Goal: Task Accomplishment & Management: Use online tool/utility

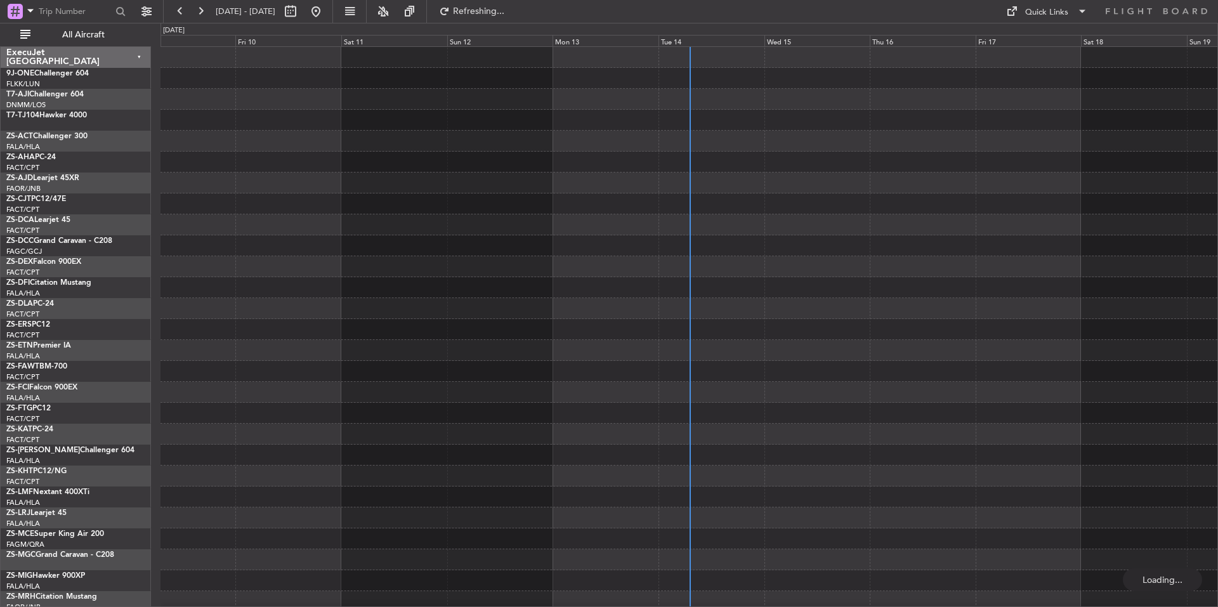
click at [702, 40] on div "Tue 14" at bounding box center [711, 40] width 106 height 11
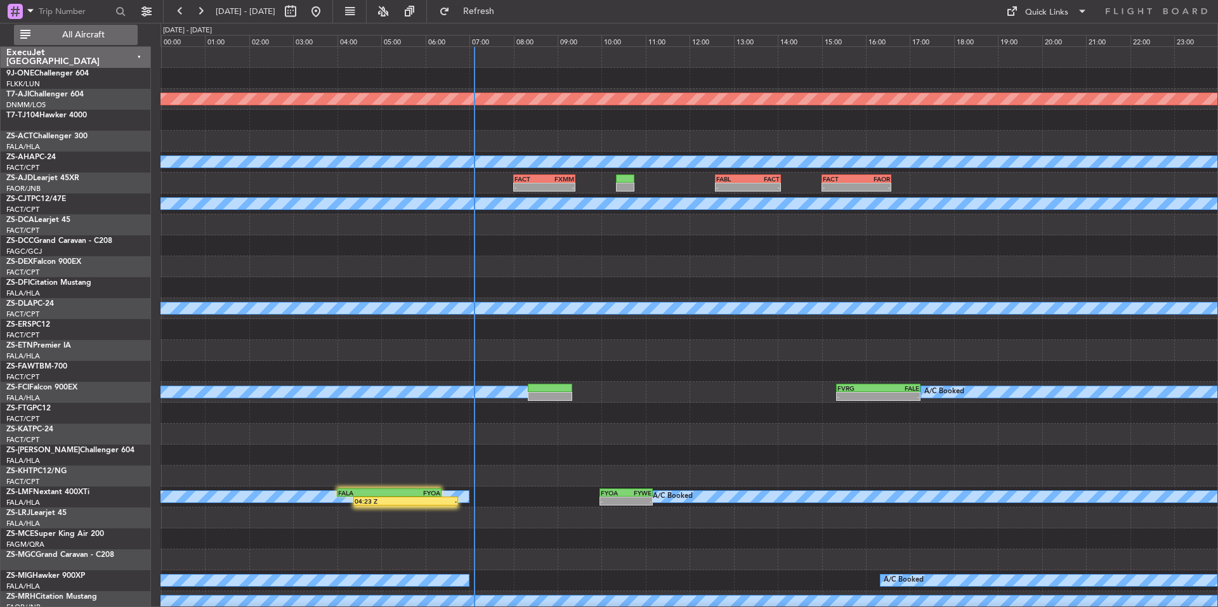
click at [122, 39] on span "All Aircraft" at bounding box center [83, 34] width 101 height 9
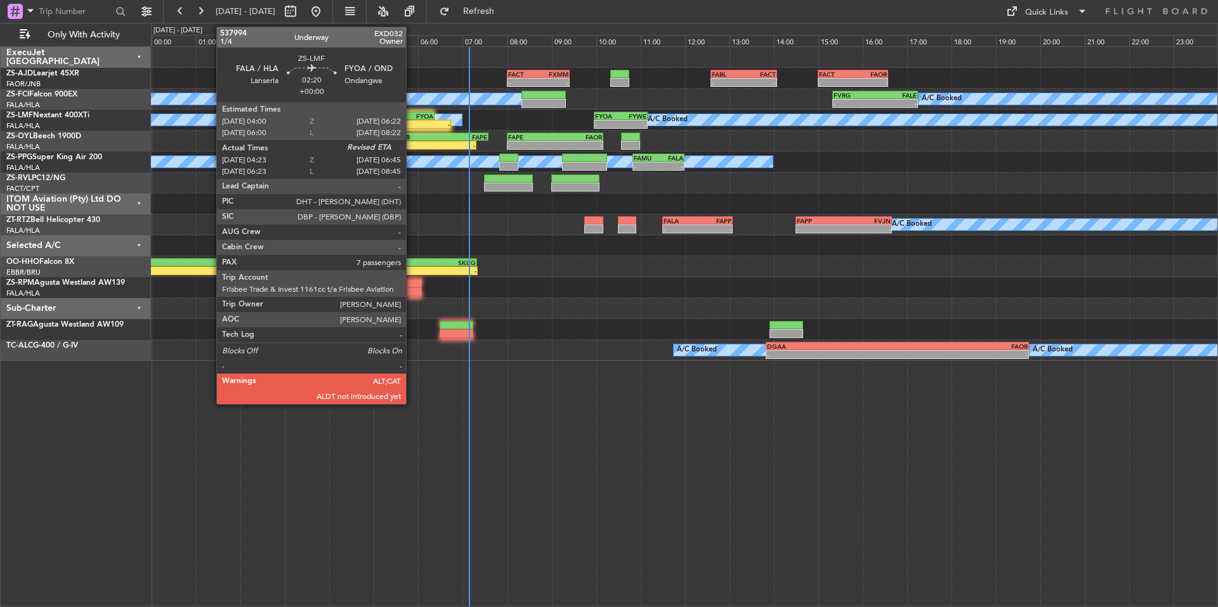
click at [412, 121] on div "-" at bounding box center [423, 125] width 51 height 8
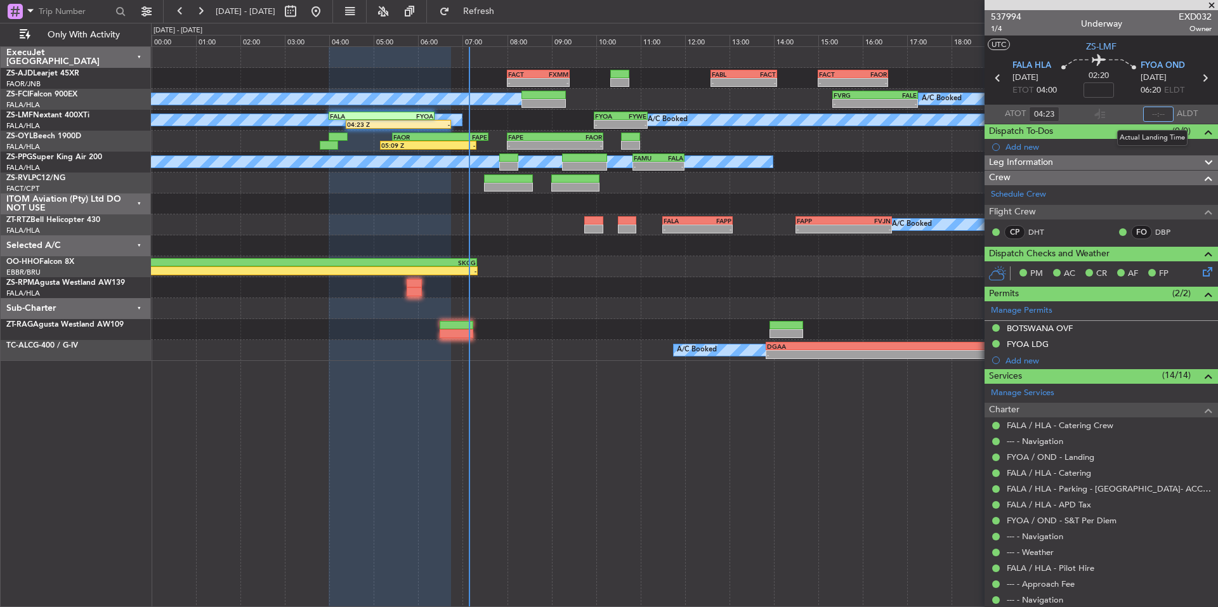
click at [1154, 112] on input "text" at bounding box center [1158, 114] width 30 height 15
type input "06:37"
click at [1211, 3] on span at bounding box center [1211, 5] width 13 height 11
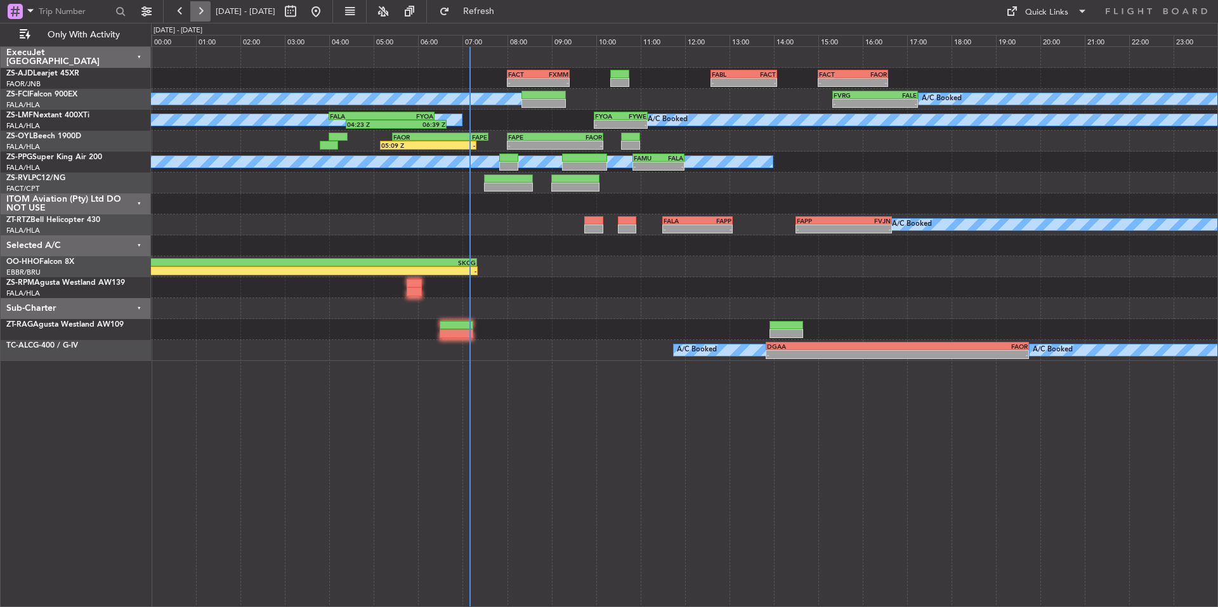
click at [206, 10] on button at bounding box center [200, 11] width 20 height 20
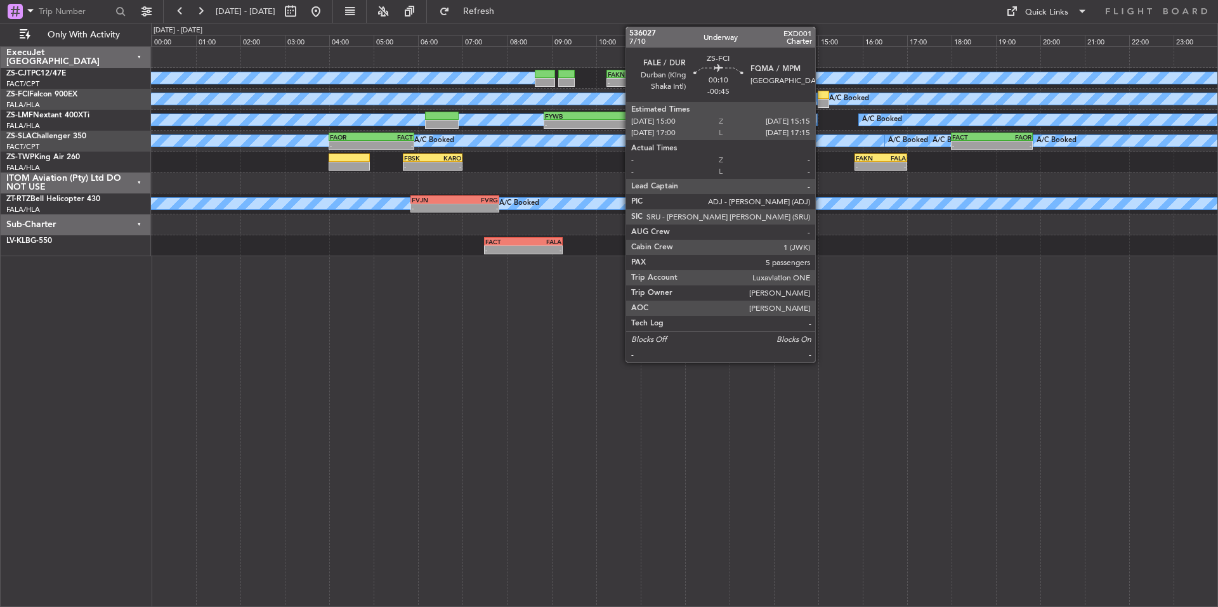
click at [821, 100] on div at bounding box center [823, 103] width 11 height 9
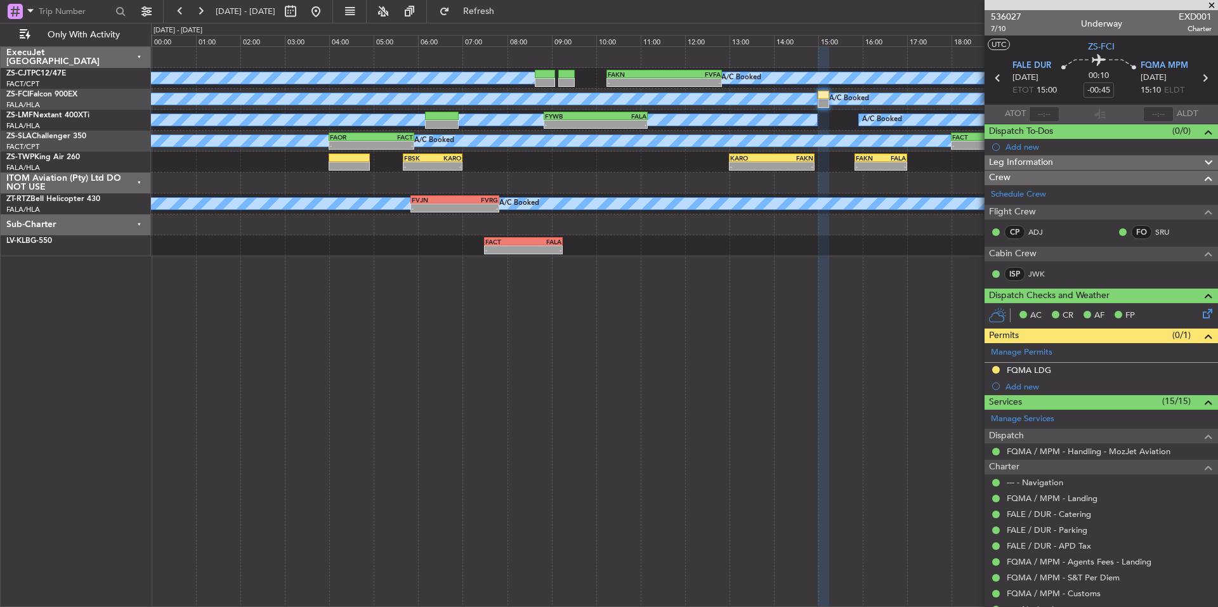
click at [1210, 4] on span at bounding box center [1211, 5] width 13 height 11
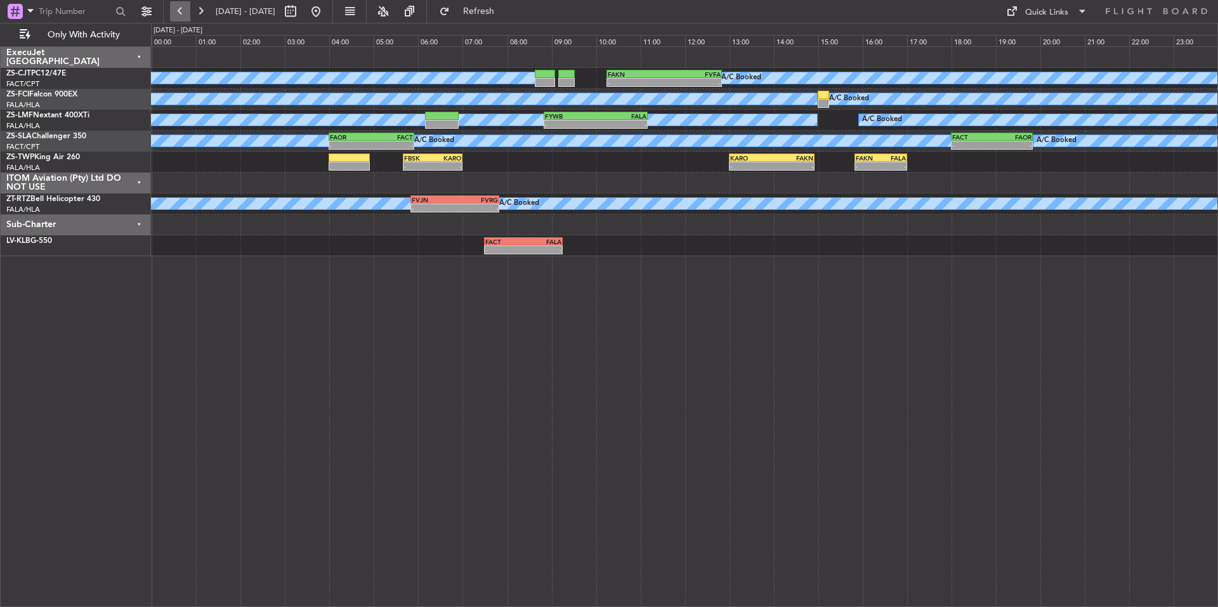
click at [183, 13] on button at bounding box center [180, 11] width 20 height 20
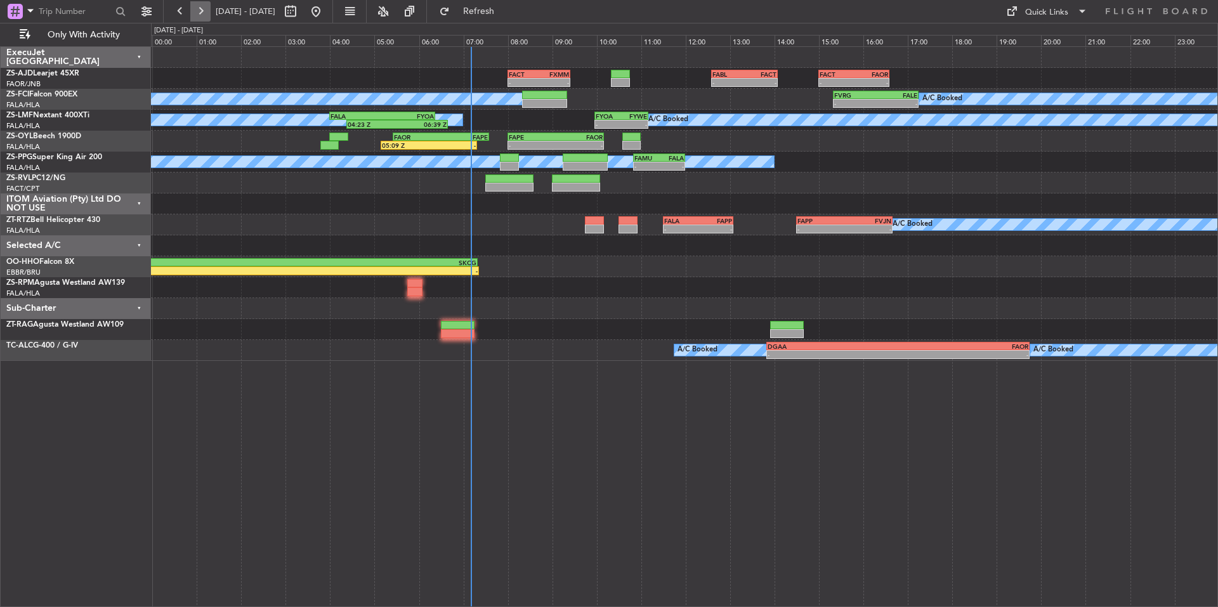
click at [199, 13] on button at bounding box center [200, 11] width 20 height 20
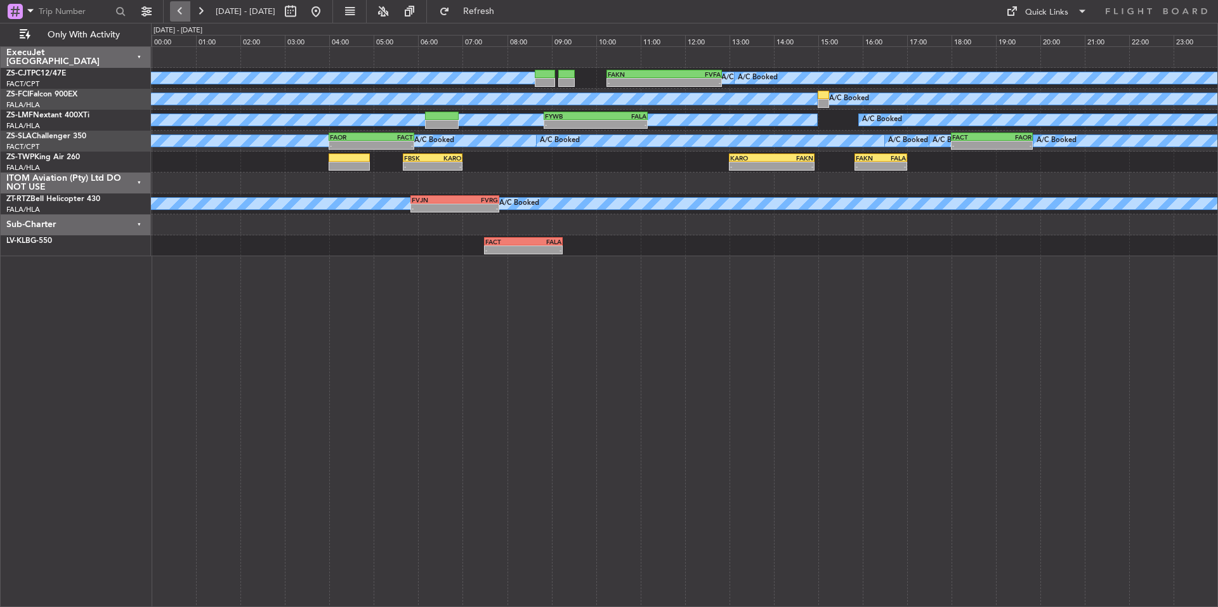
click at [181, 3] on button at bounding box center [180, 11] width 20 height 20
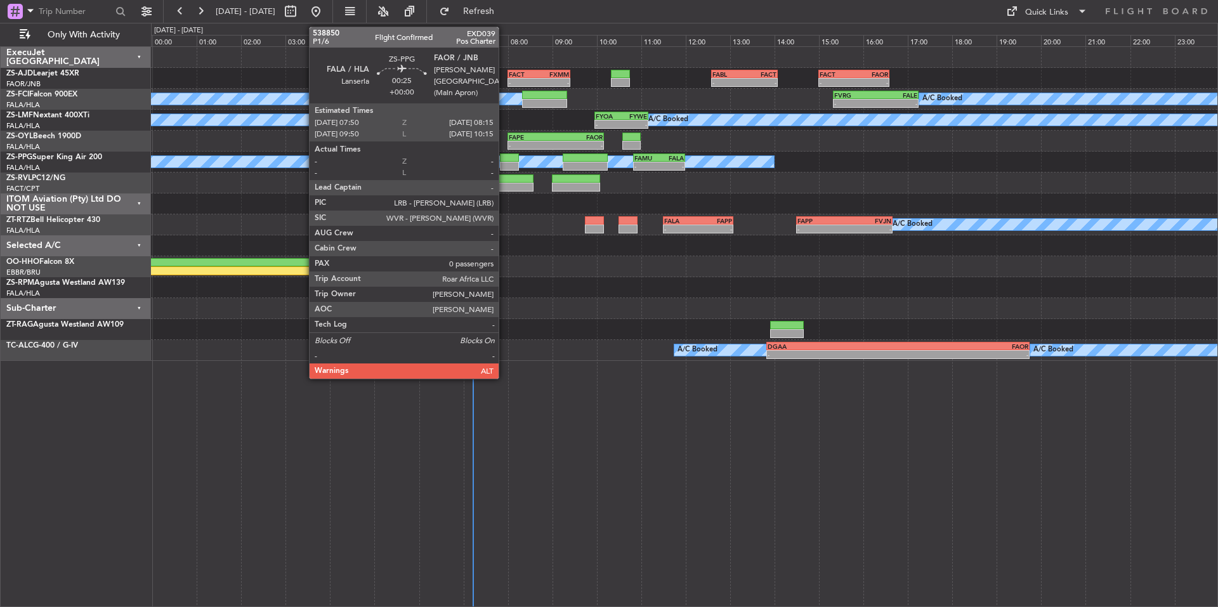
click at [504, 162] on div at bounding box center [509, 166] width 19 height 9
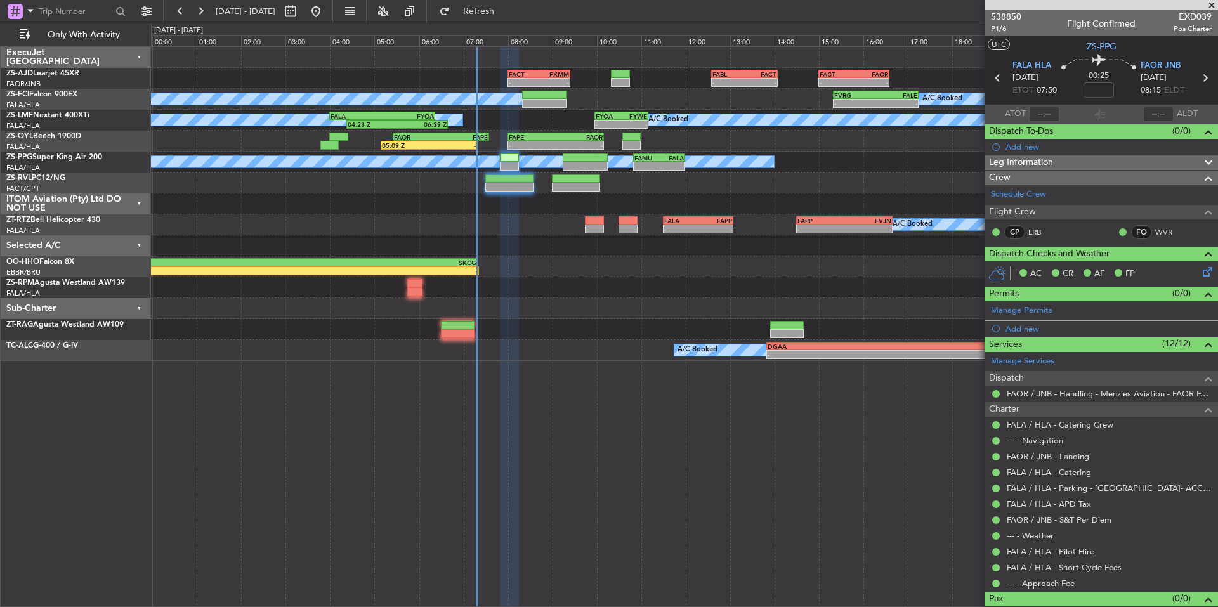
click at [1217, 1] on span at bounding box center [1211, 5] width 13 height 11
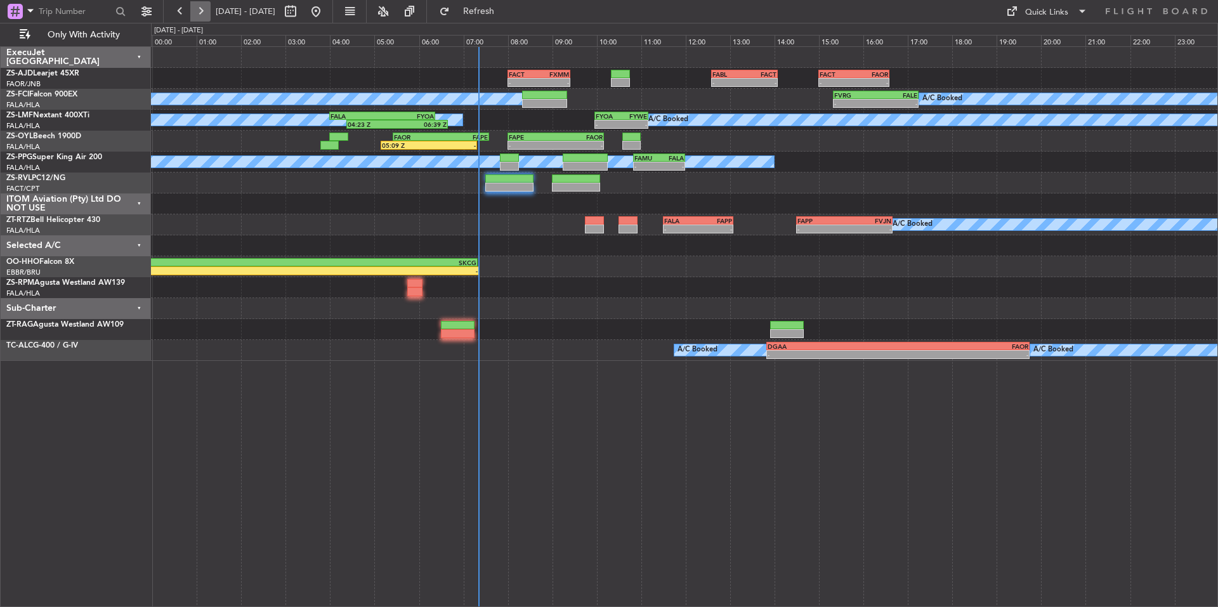
click at [195, 6] on button at bounding box center [200, 11] width 20 height 20
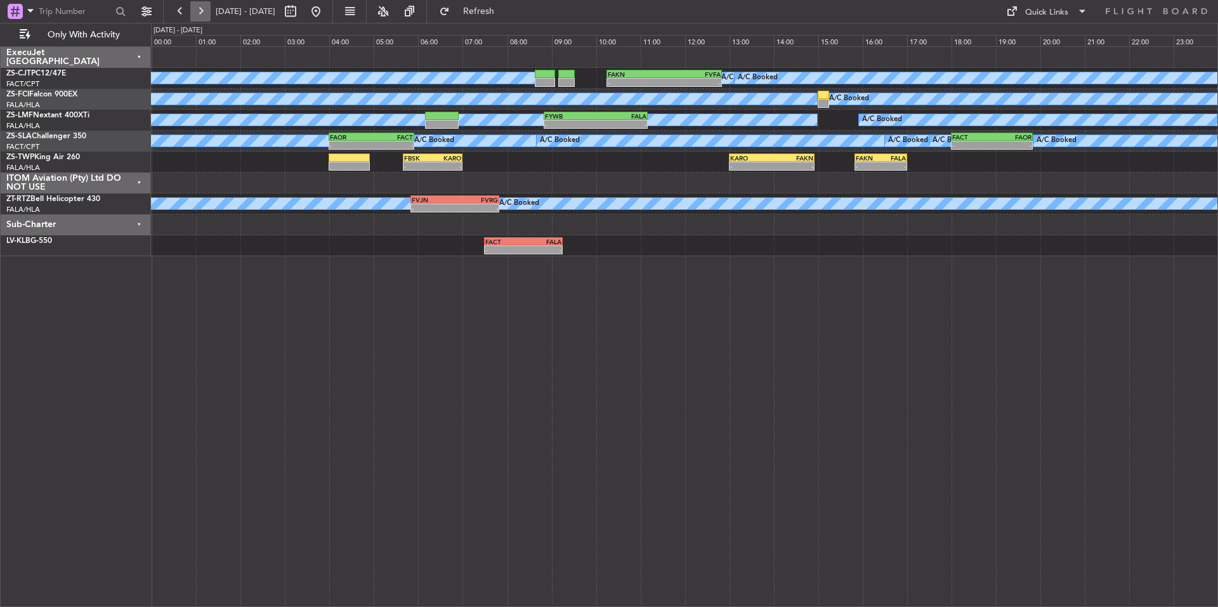
click at [195, 6] on button at bounding box center [200, 11] width 20 height 20
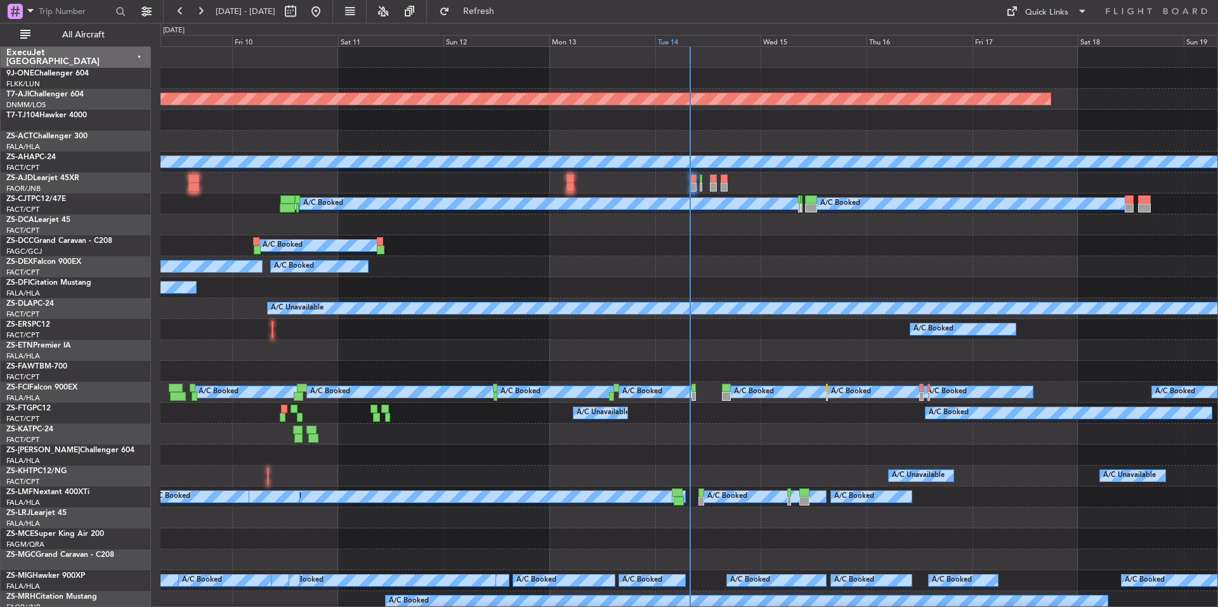
click at [721, 36] on div "Tue 14" at bounding box center [708, 40] width 106 height 11
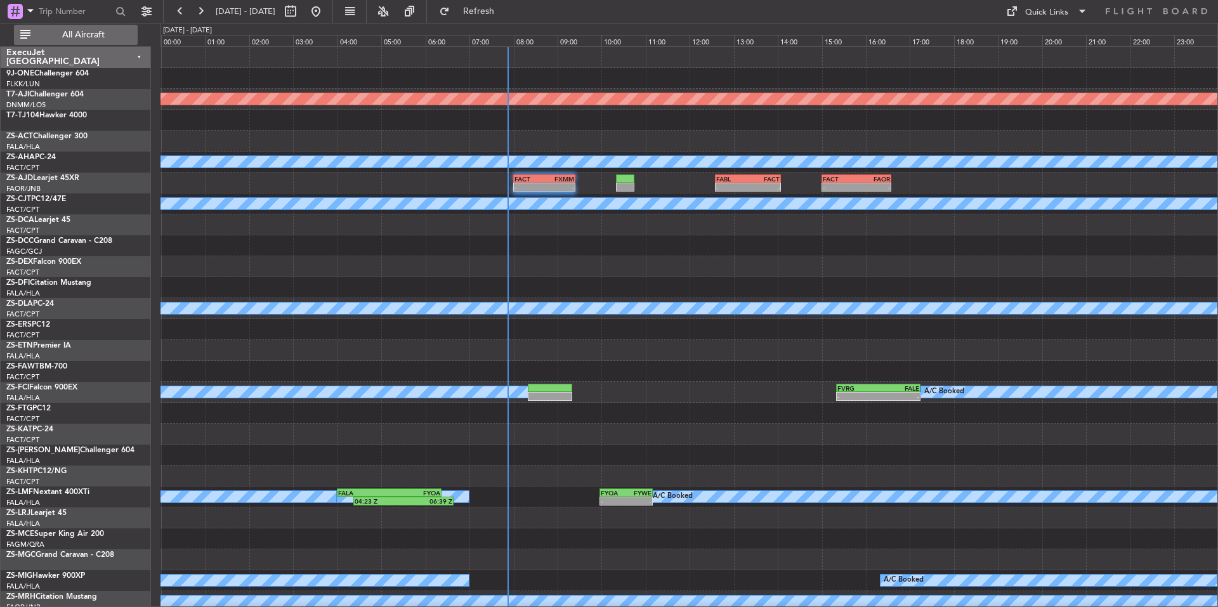
click at [114, 39] on span "All Aircraft" at bounding box center [83, 34] width 101 height 9
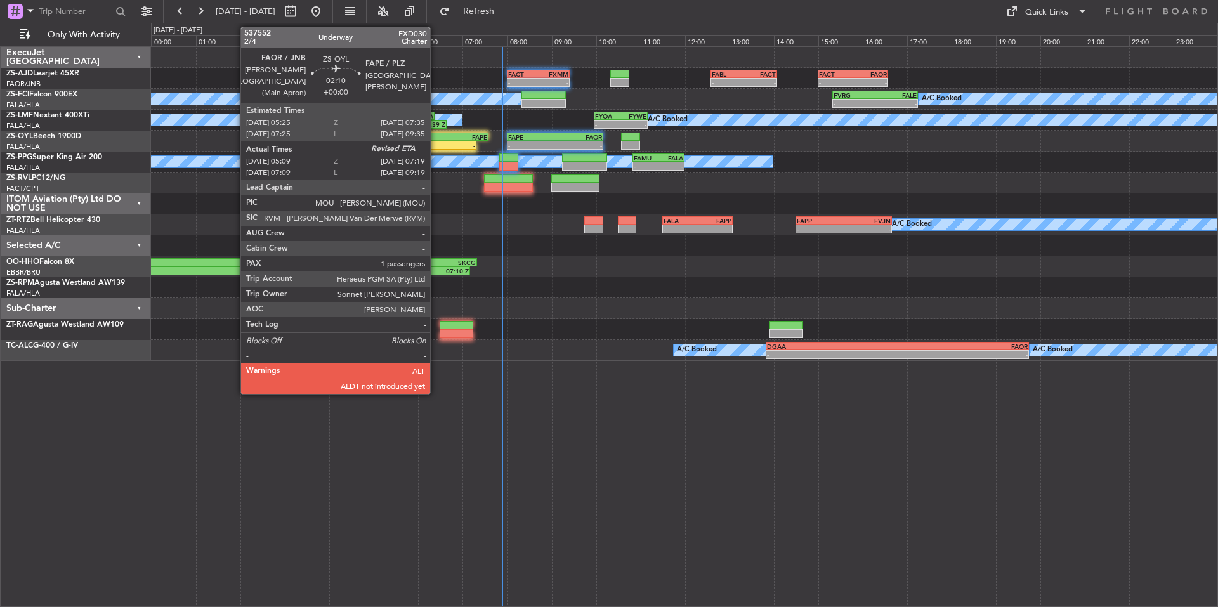
click at [436, 143] on div "-" at bounding box center [451, 145] width 47 height 8
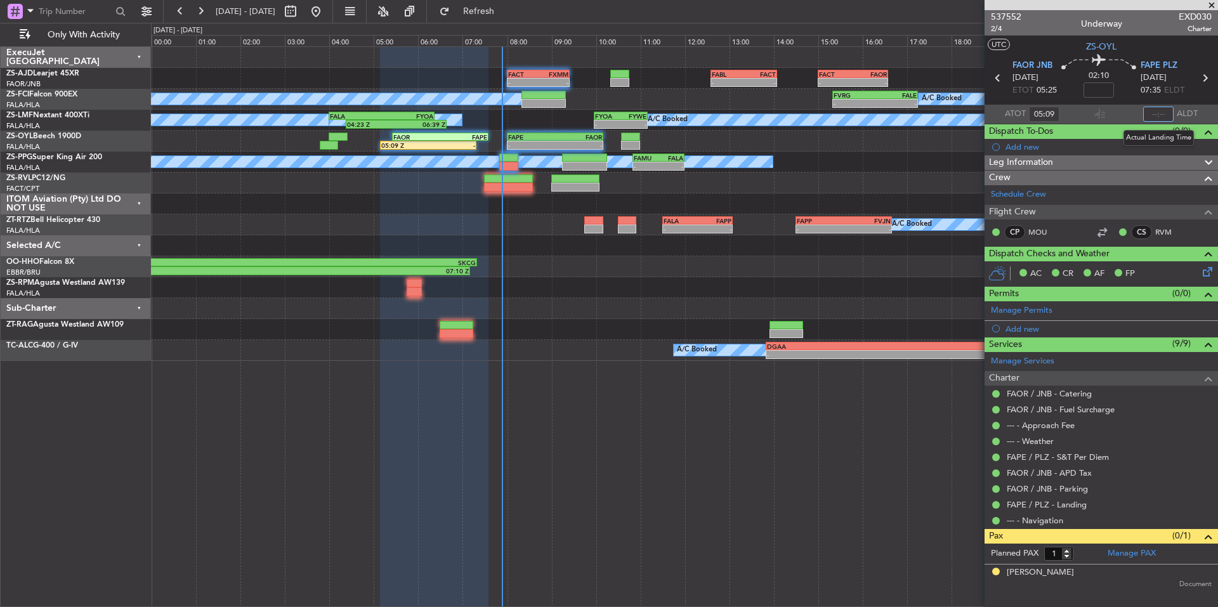
click at [1158, 118] on input "text" at bounding box center [1158, 114] width 30 height 15
type input "07:10"
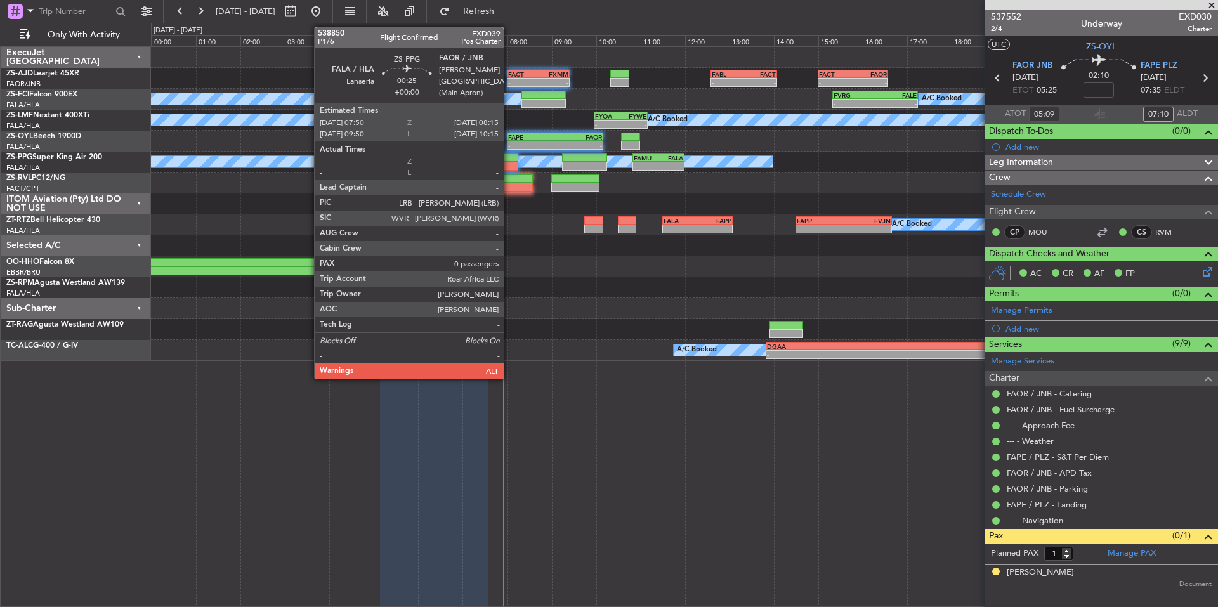
click at [509, 164] on div at bounding box center [508, 166] width 19 height 9
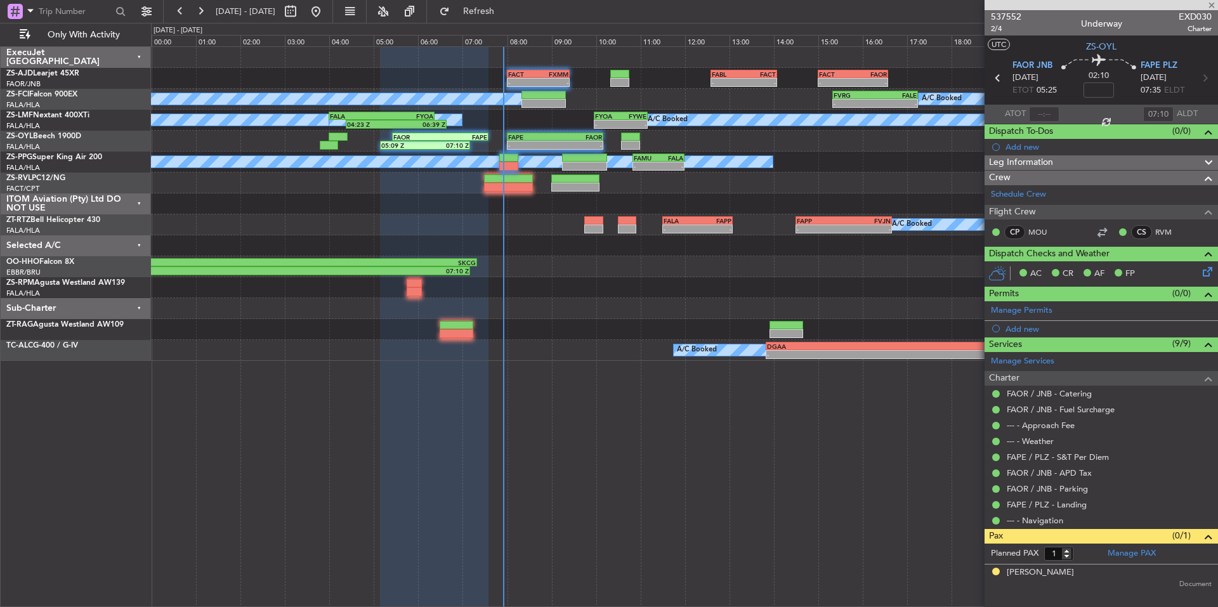
type input "0"
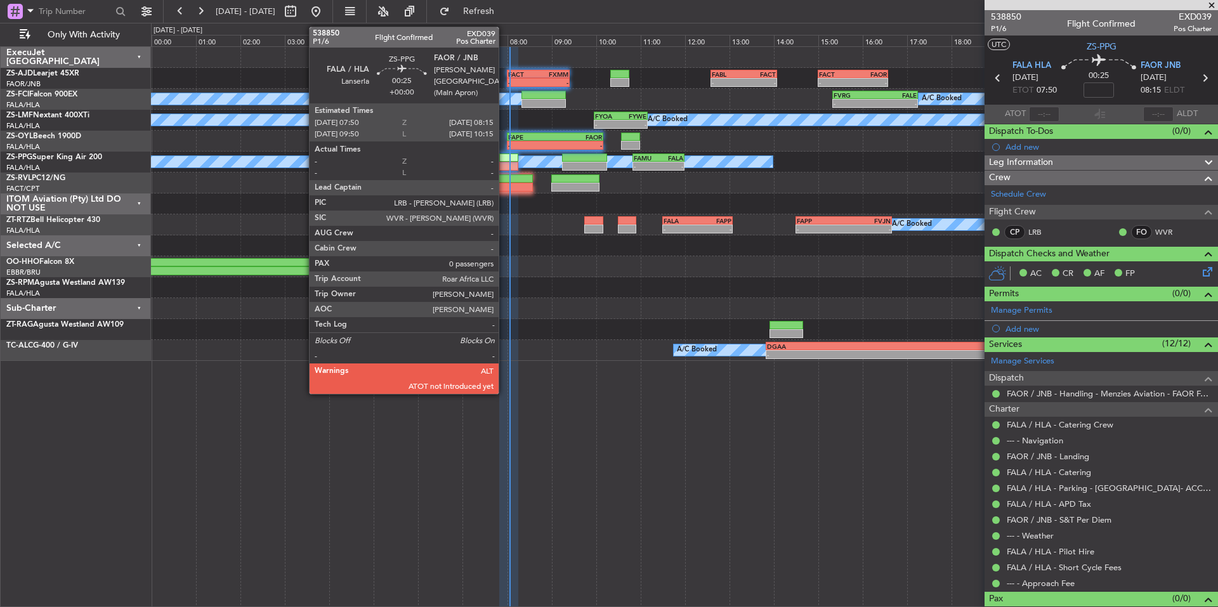
click at [504, 162] on div at bounding box center [508, 166] width 19 height 9
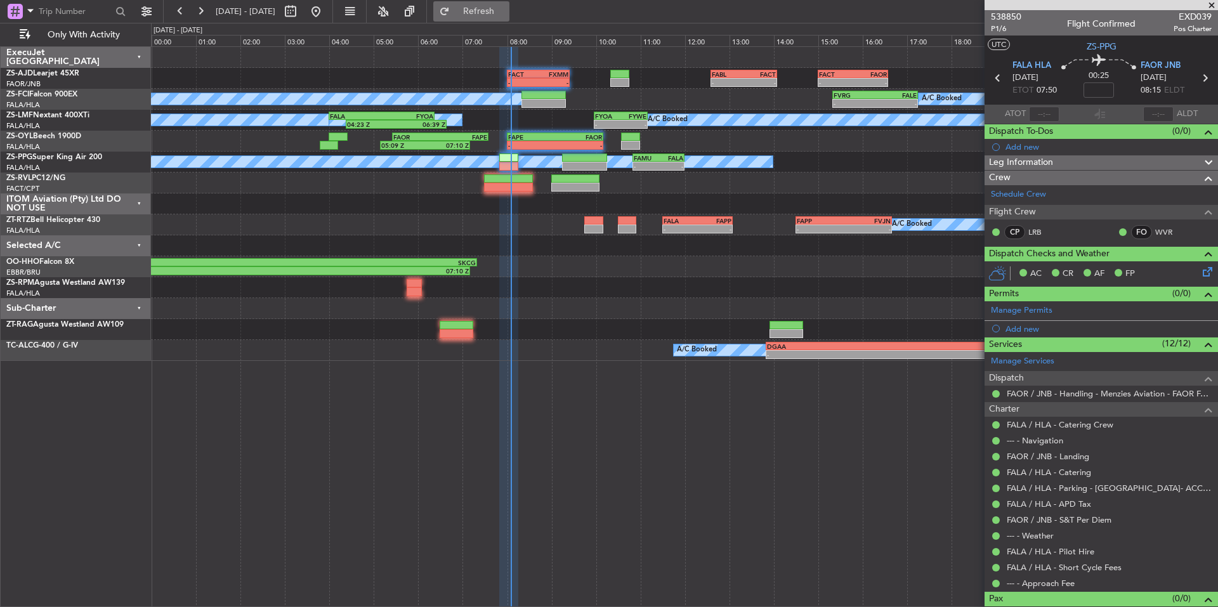
click at [506, 10] on span "Refresh" at bounding box center [478, 11] width 53 height 9
type input "08:02"
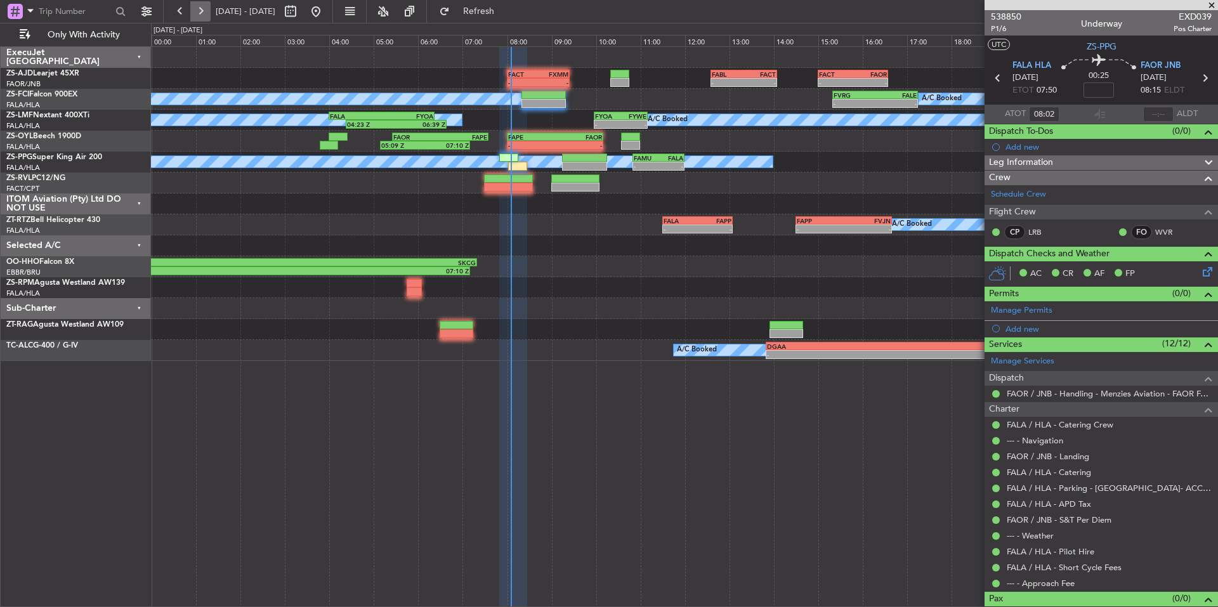
click at [190, 11] on button at bounding box center [200, 11] width 20 height 20
